Goal: Task Accomplishment & Management: Complete application form

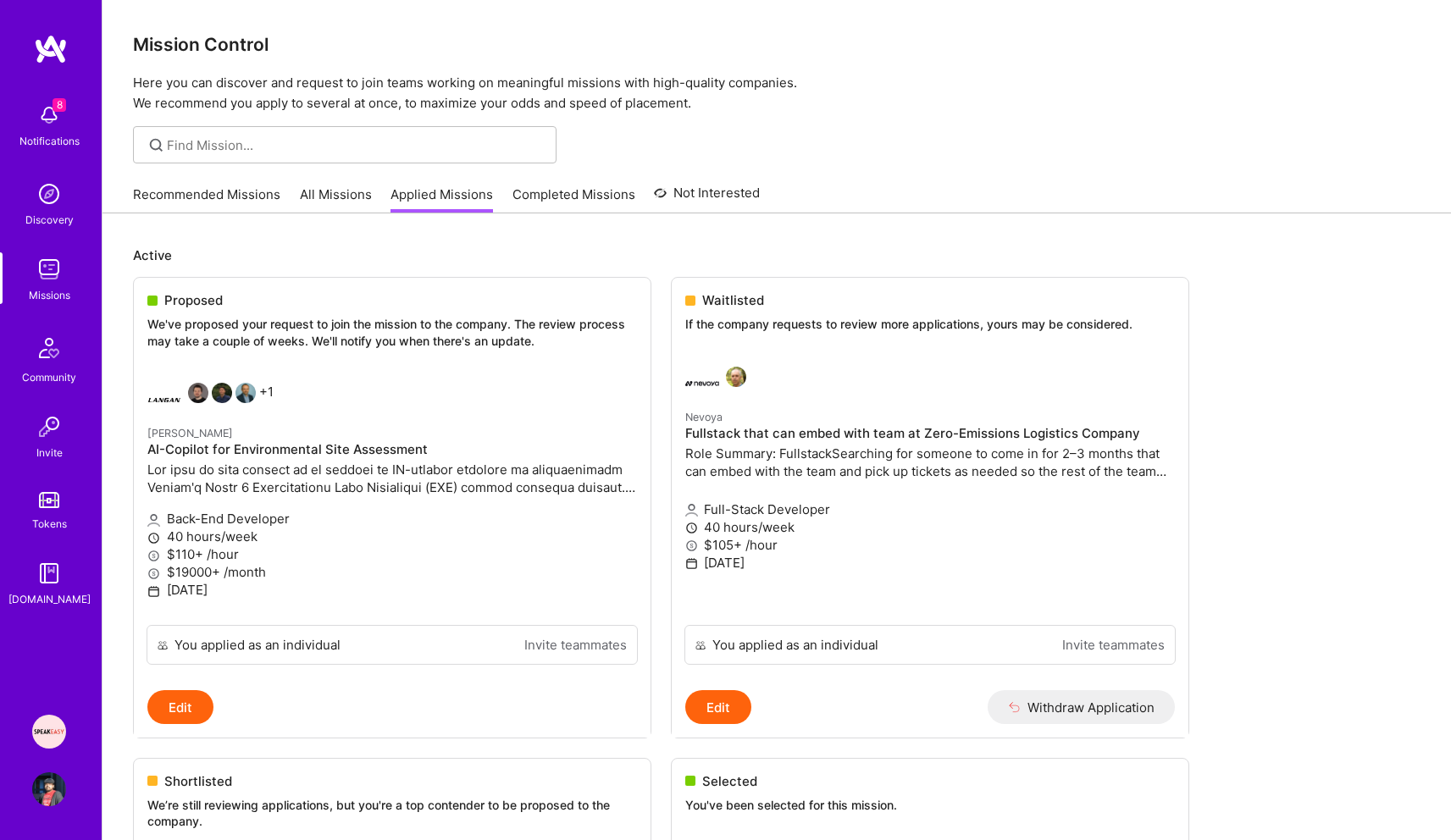
click at [53, 133] on div "Notifications" at bounding box center [50, 141] width 60 height 18
click at [265, 393] on div "+1" at bounding box center [210, 399] width 126 height 33
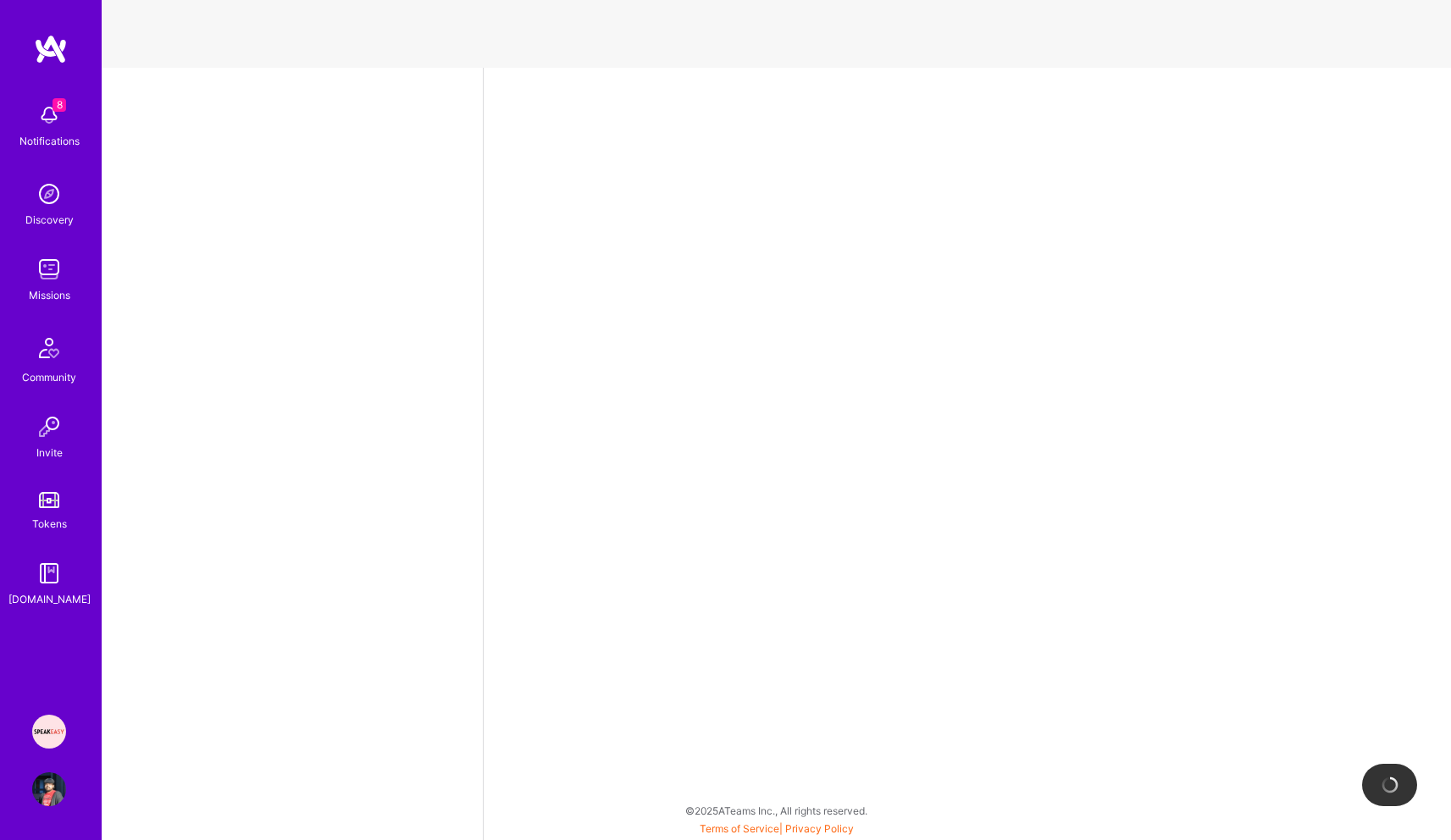
select select "US"
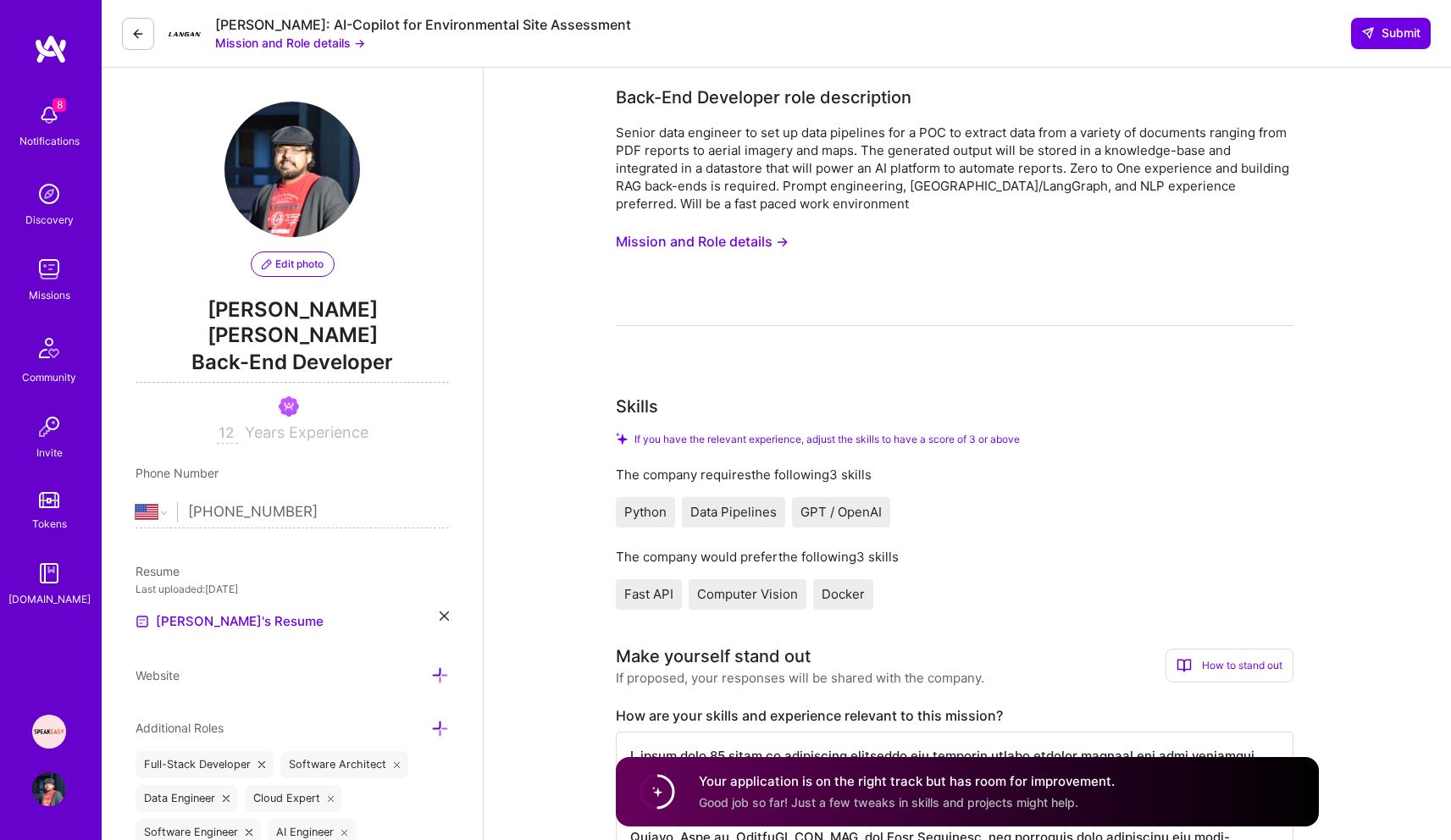
click at [140, 33] on icon at bounding box center [138, 33] width 14 height 14
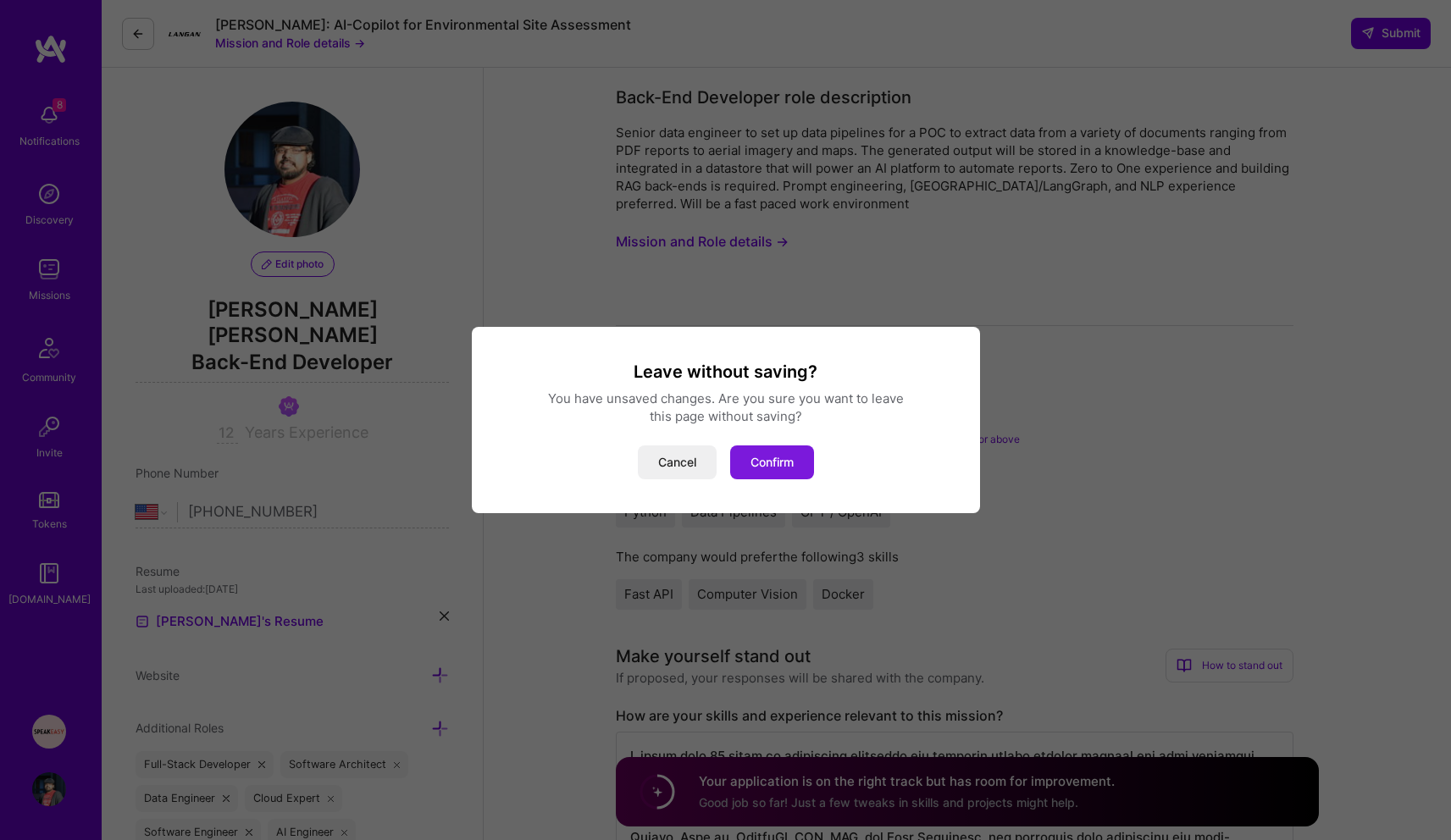
click at [767, 460] on button "Confirm" at bounding box center [772, 462] width 84 height 33
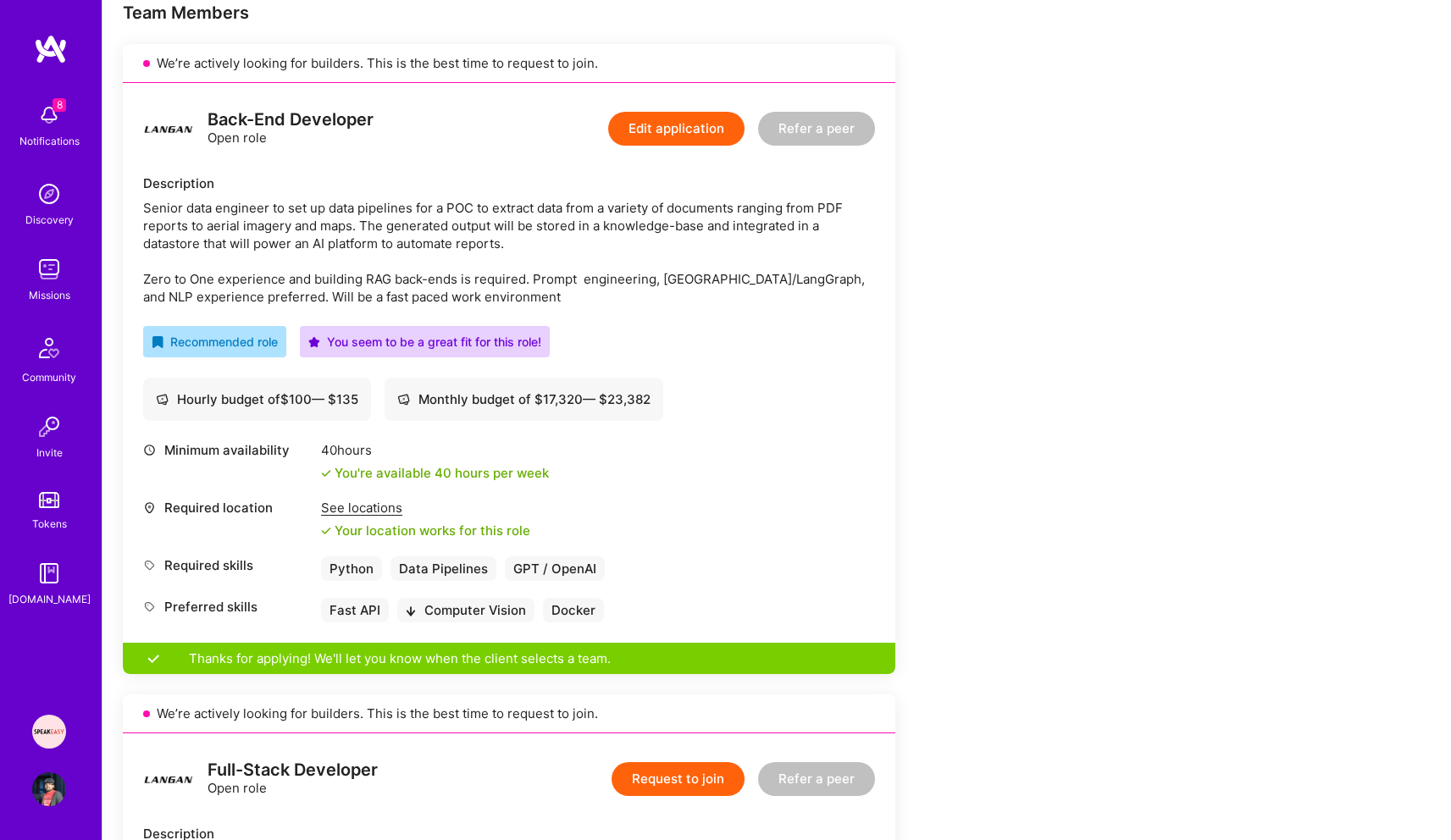
scroll to position [339, 0]
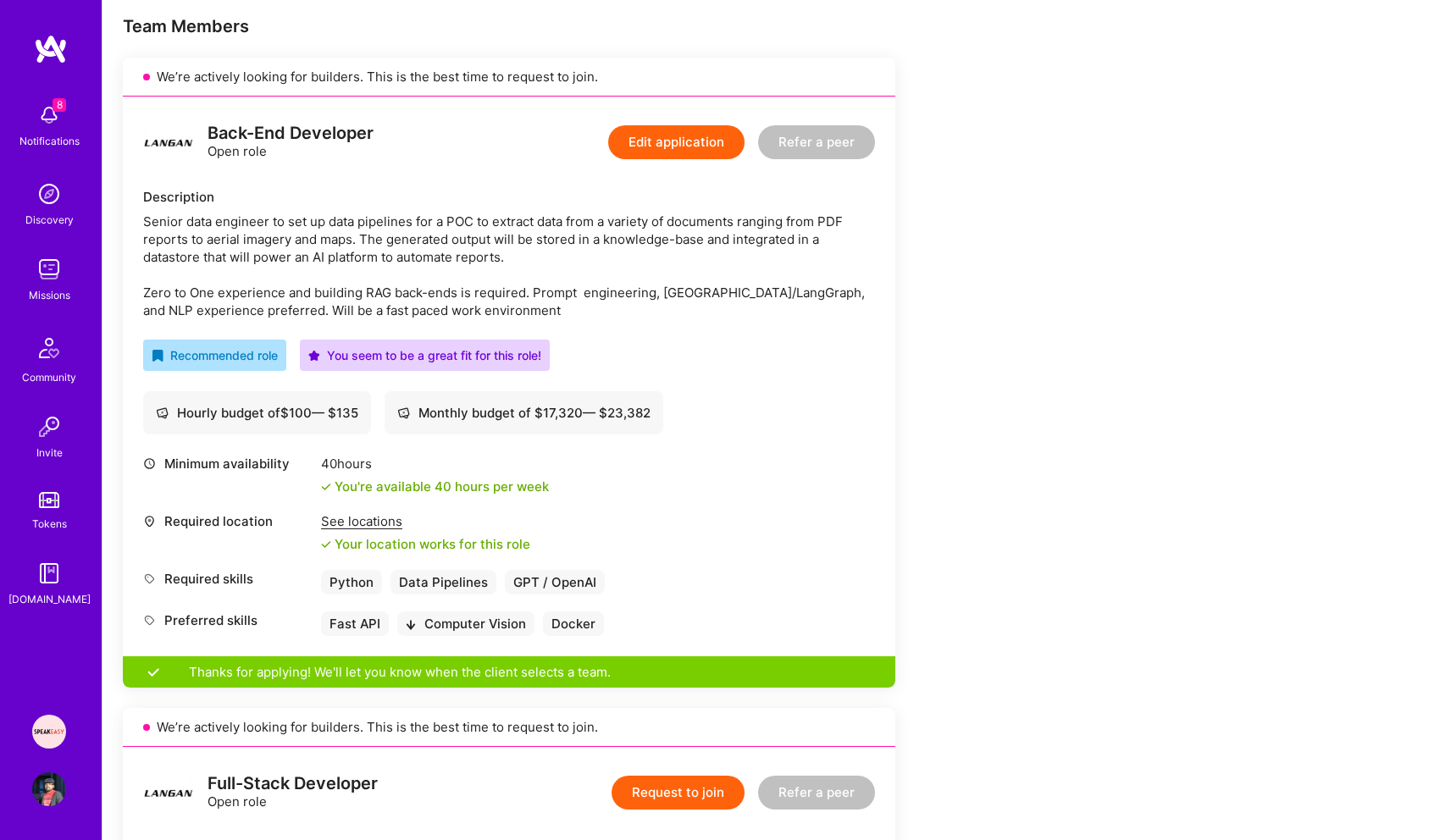
click at [673, 152] on button "Edit application" at bounding box center [676, 142] width 137 height 33
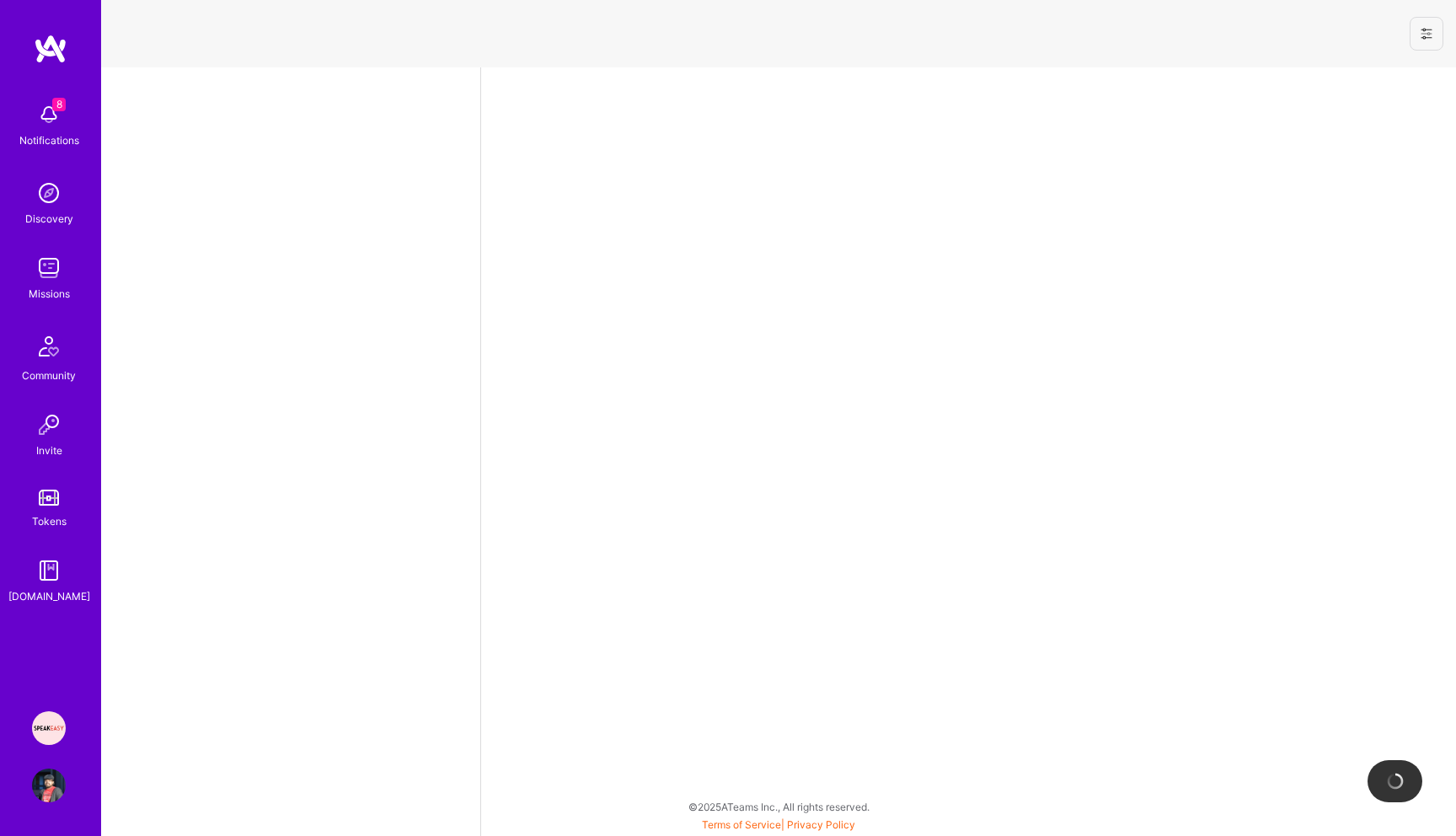
select select "US"
